Goal: Task Accomplishment & Management: Use online tool/utility

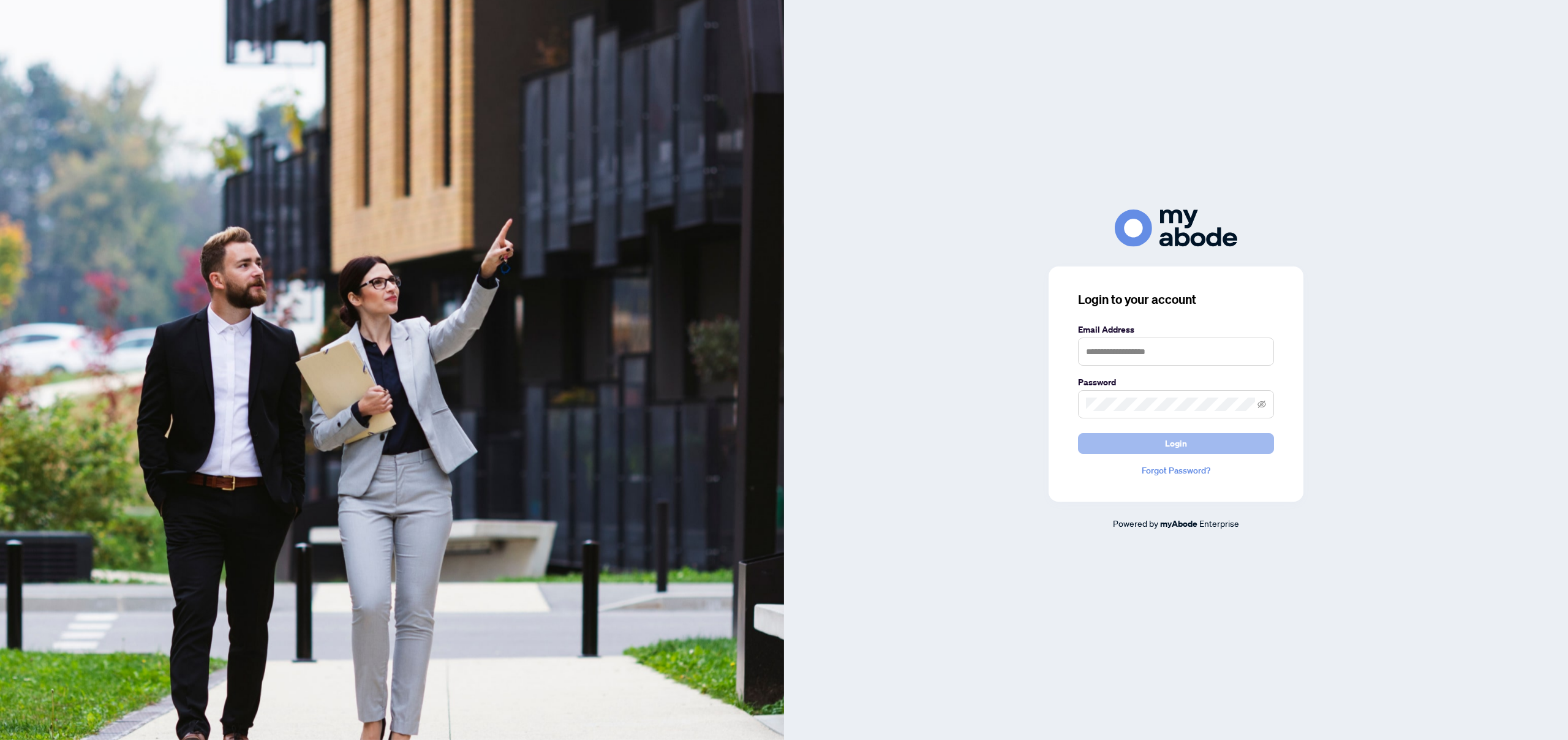
type input "**********"
click at [1195, 445] on button "Login" at bounding box center [1176, 443] width 196 height 21
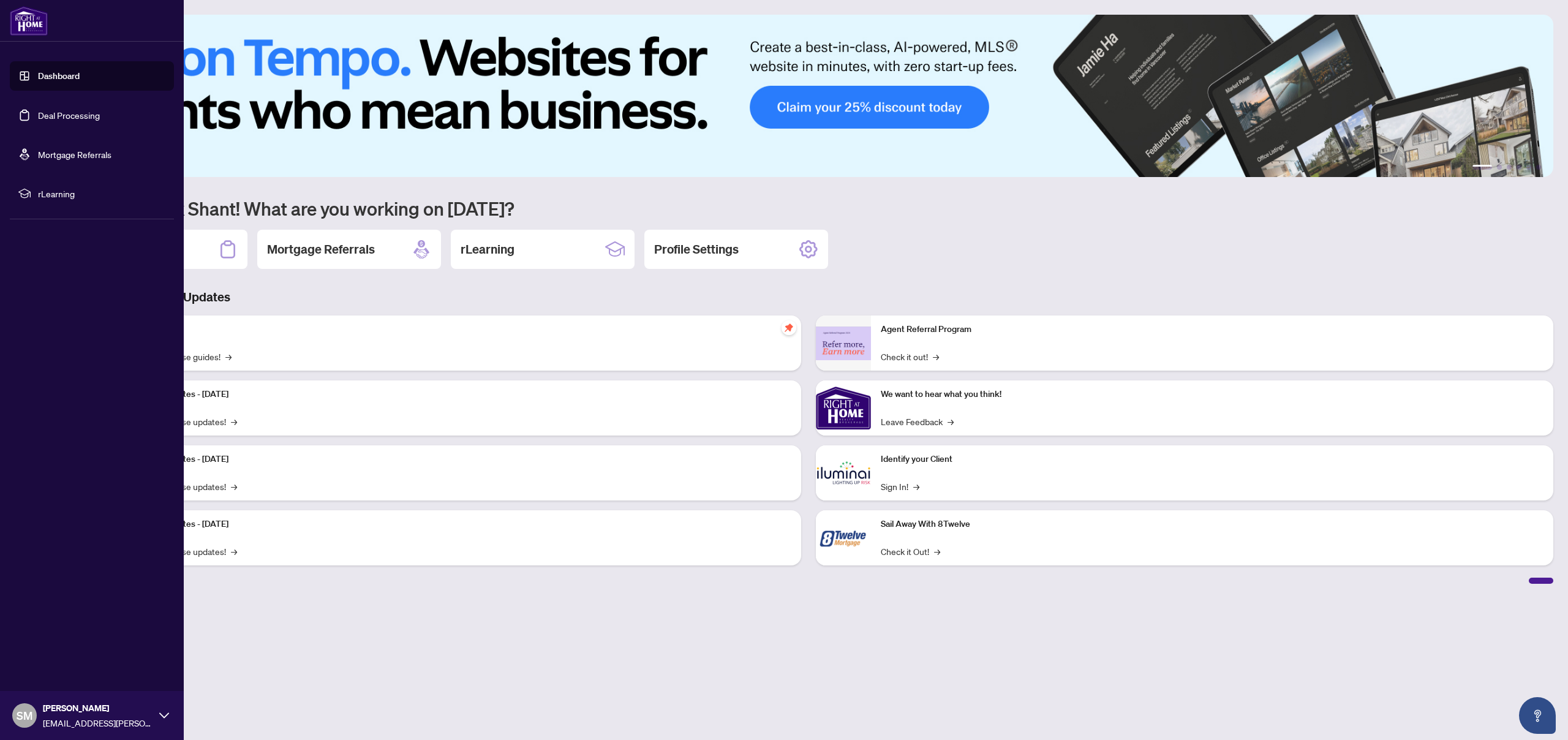
click at [43, 119] on link "Deal Processing" at bounding box center [69, 115] width 62 height 11
